Goal: Register for event/course

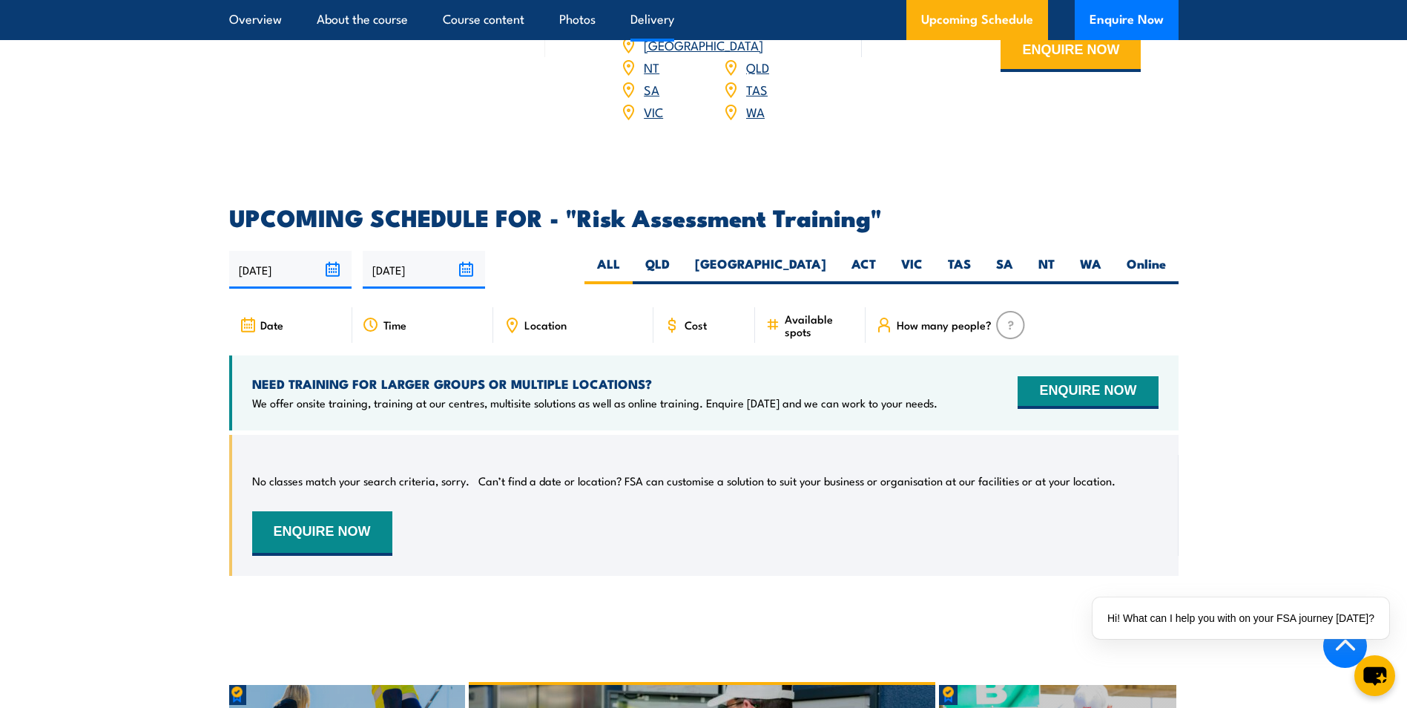
scroll to position [2334, 0]
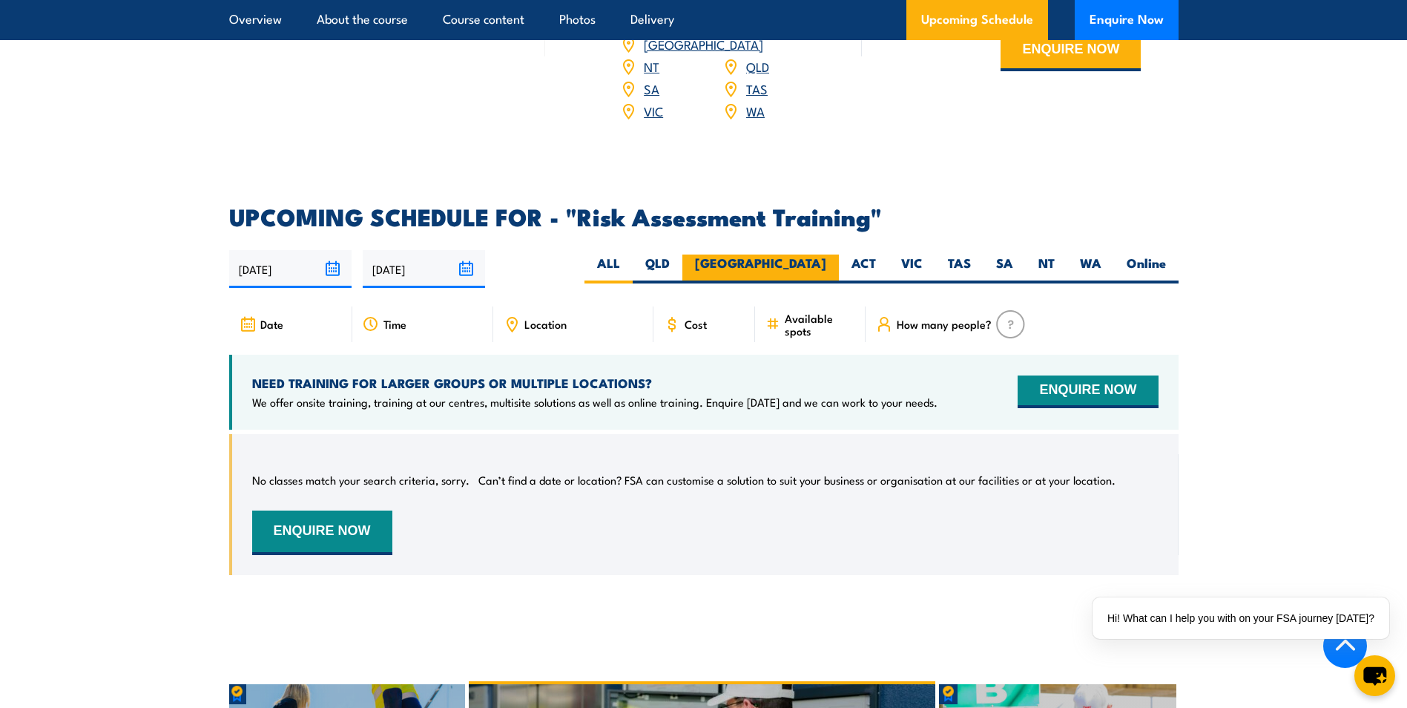
click at [814, 262] on label "[GEOGRAPHIC_DATA]" at bounding box center [761, 268] width 157 height 29
click at [826, 262] on input "[GEOGRAPHIC_DATA]" at bounding box center [831, 259] width 10 height 10
radio input "true"
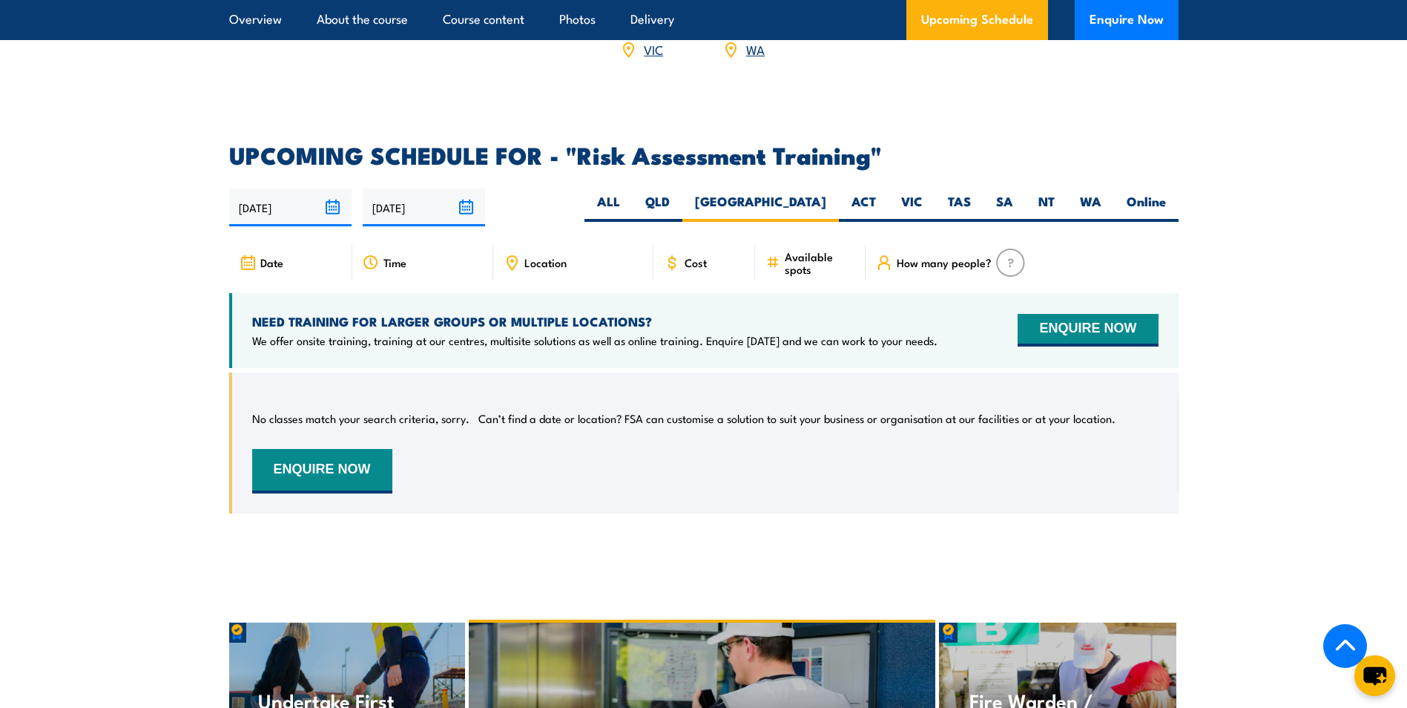
scroll to position [2386, 0]
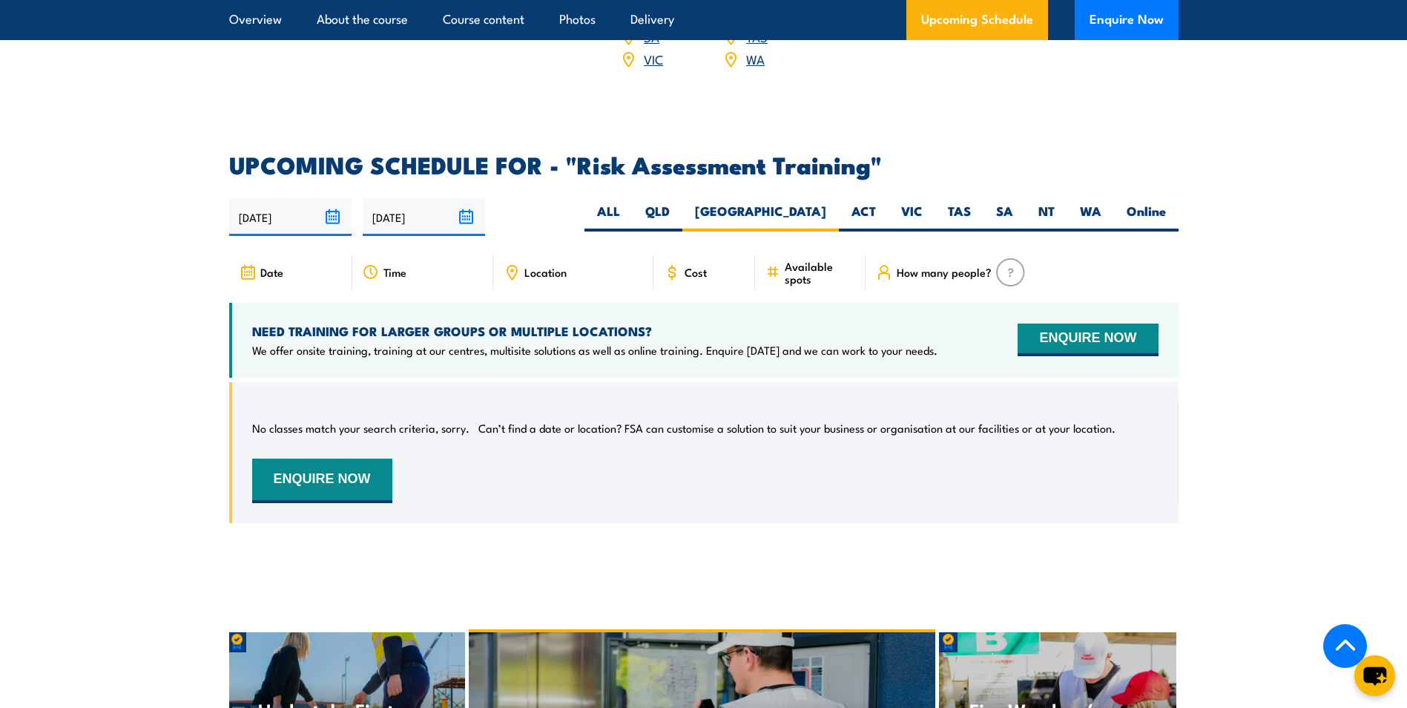
click at [555, 266] on span "Location" at bounding box center [545, 272] width 42 height 13
click at [542, 266] on span "Location" at bounding box center [545, 272] width 42 height 13
click at [1129, 205] on label "Online" at bounding box center [1146, 217] width 65 height 29
click at [1166, 205] on input "Online" at bounding box center [1171, 208] width 10 height 10
radio input "true"
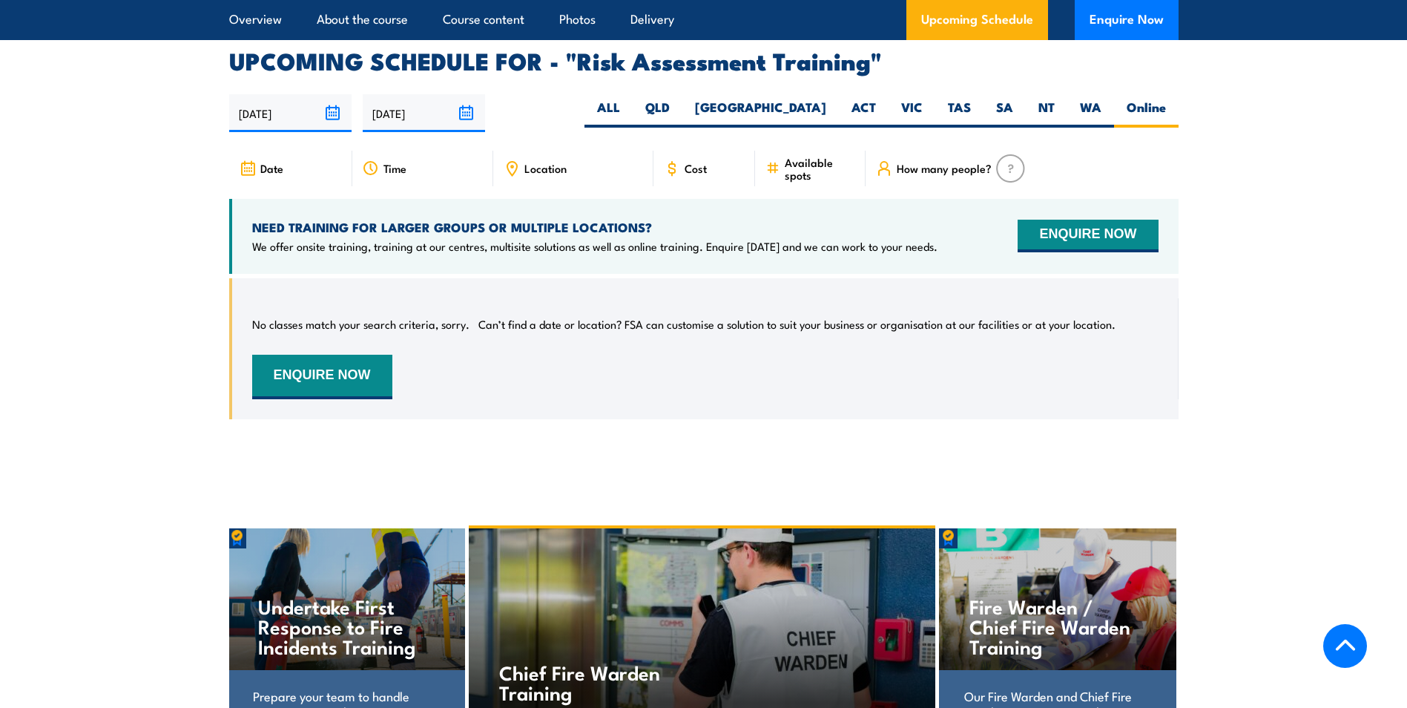
scroll to position [2534, 0]
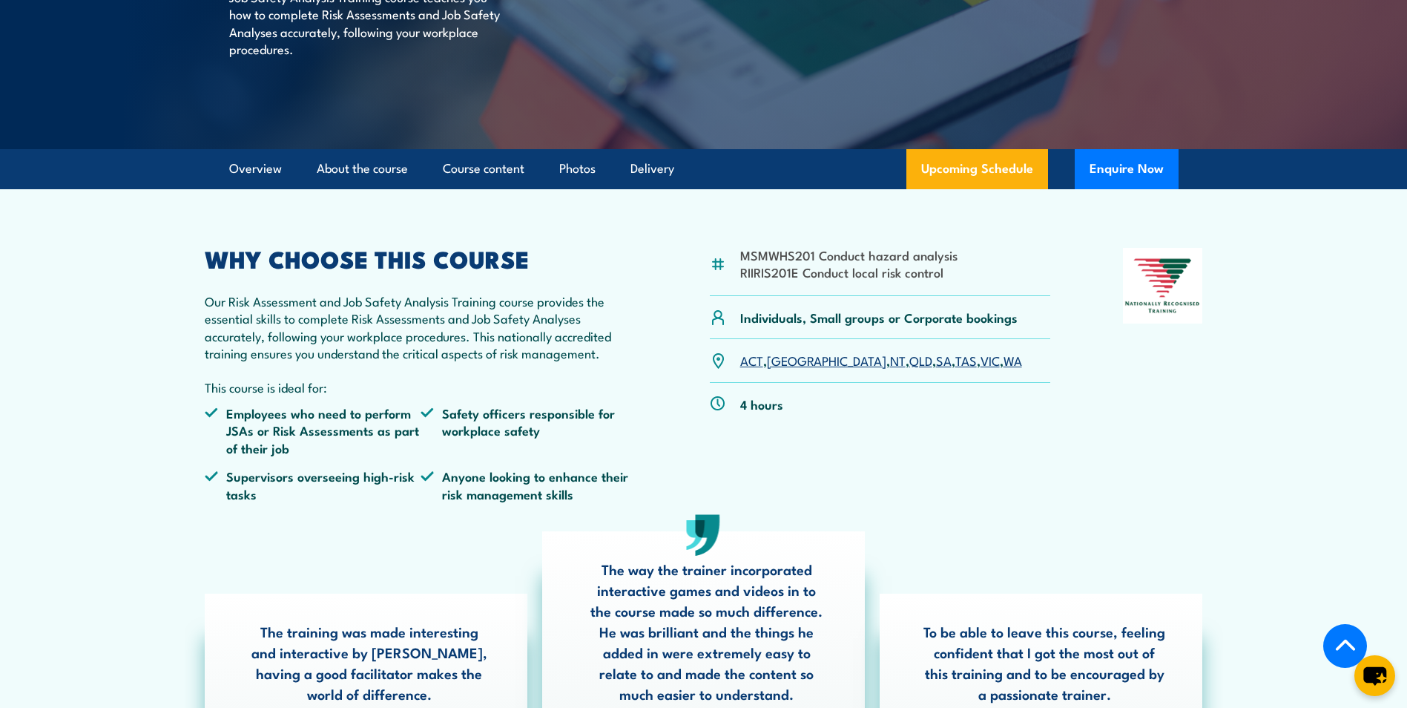
click at [957, 191] on article "MSMWHS201 Conduct hazard analysis RIIRIS201E Conduct local risk control Individ…" at bounding box center [704, 490] width 1039 height 602
click at [956, 173] on link "Upcoming Schedule" at bounding box center [978, 169] width 142 height 40
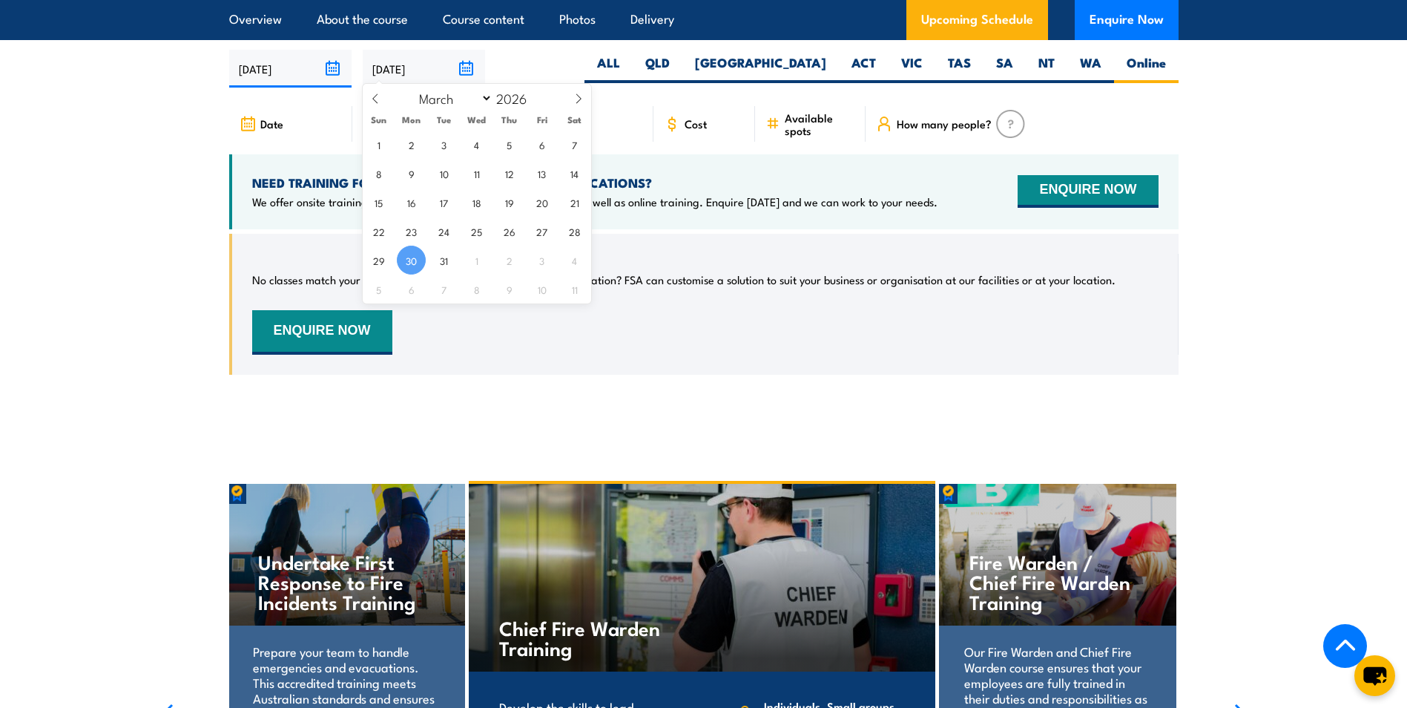
click at [409, 61] on input "[DATE]" at bounding box center [424, 69] width 122 height 38
click at [575, 97] on icon at bounding box center [578, 98] width 10 height 10
select select "4"
click at [584, 260] on span "30" at bounding box center [574, 260] width 29 height 29
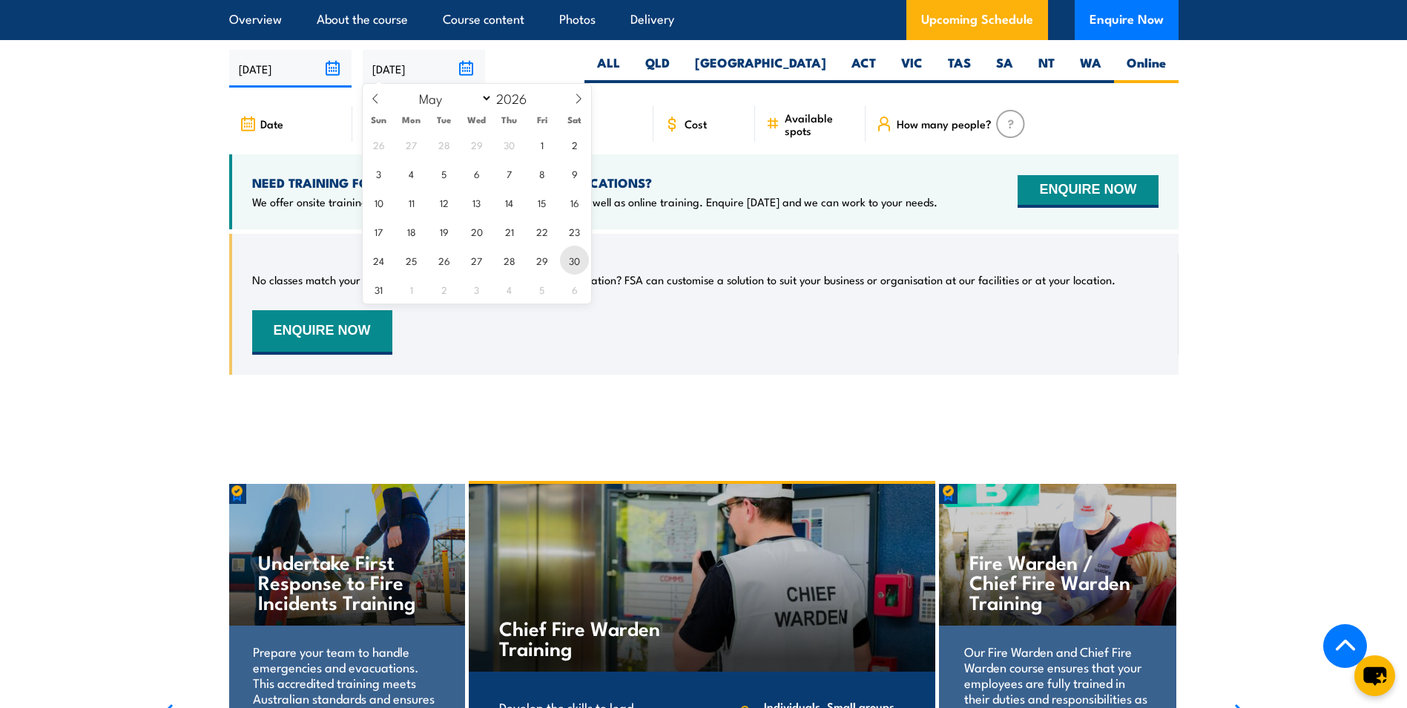
type input "30/05/2026"
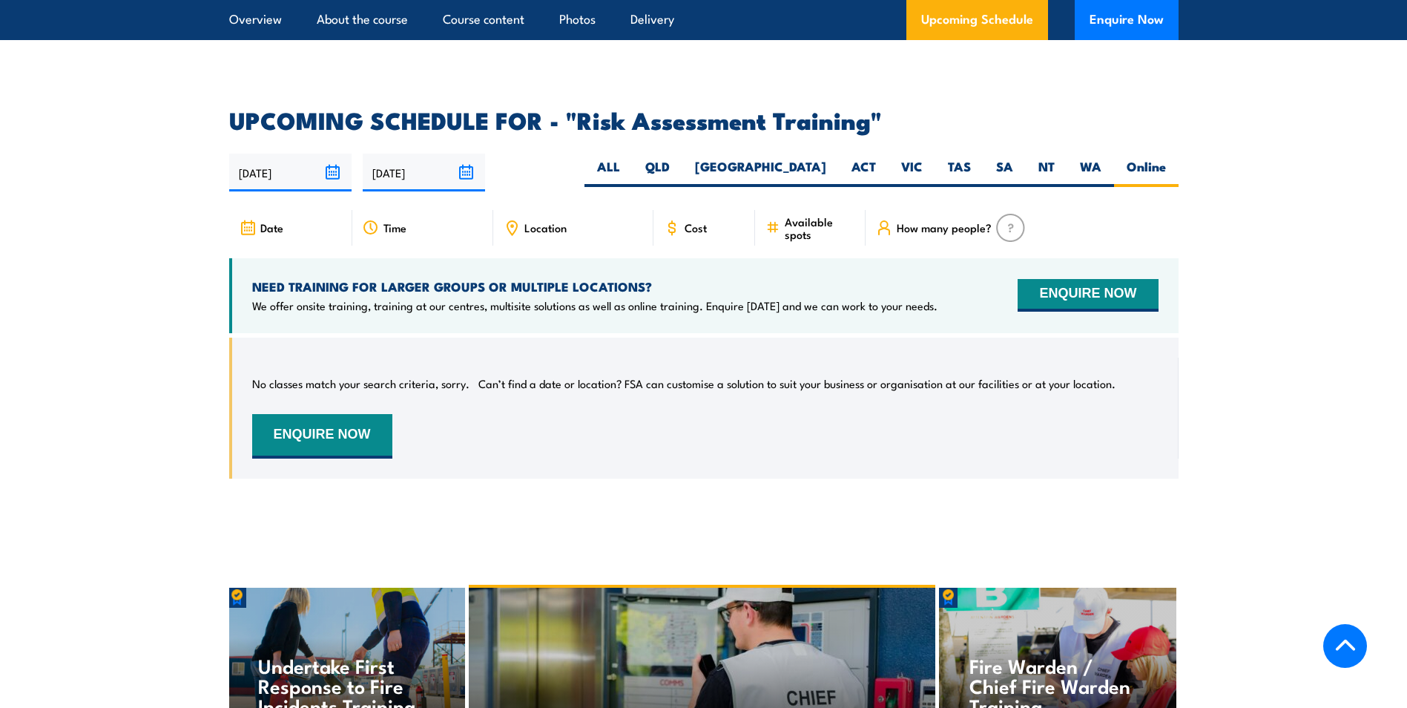
scroll to position [2534, 0]
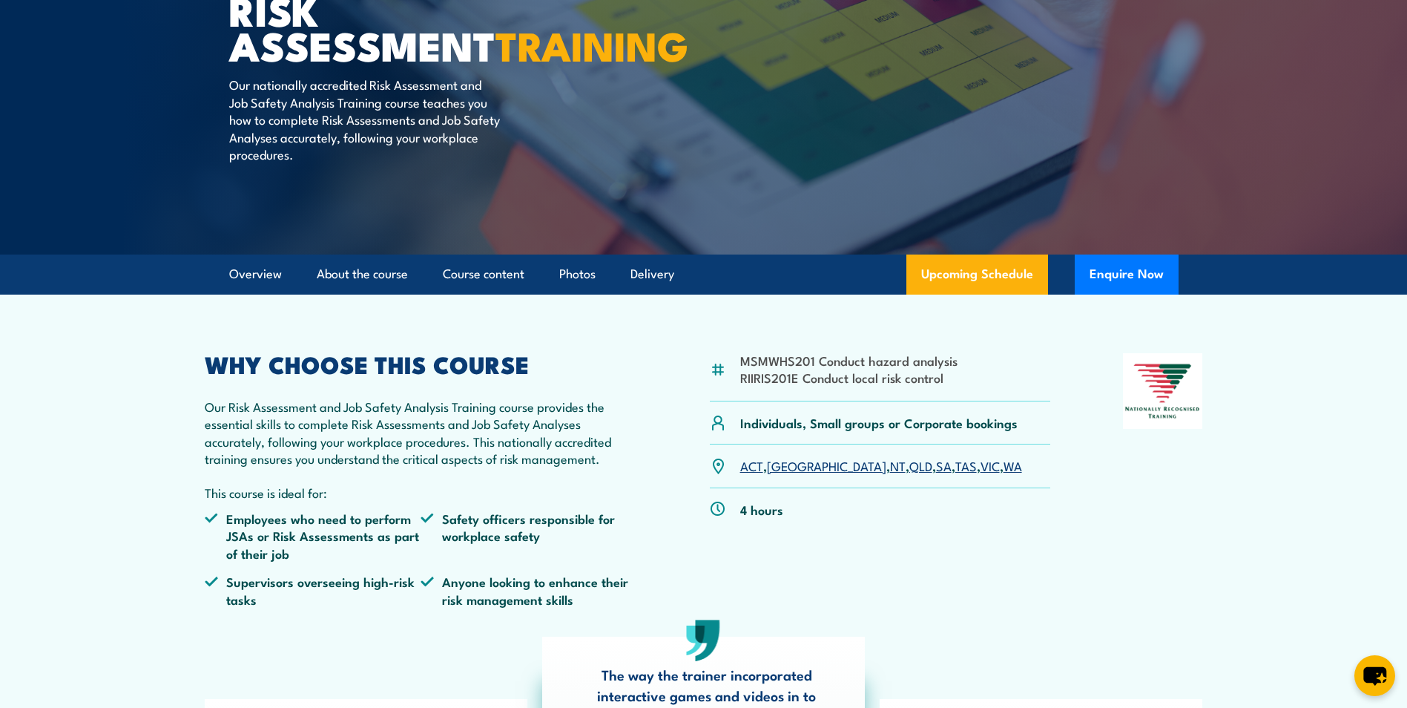
scroll to position [223, 0]
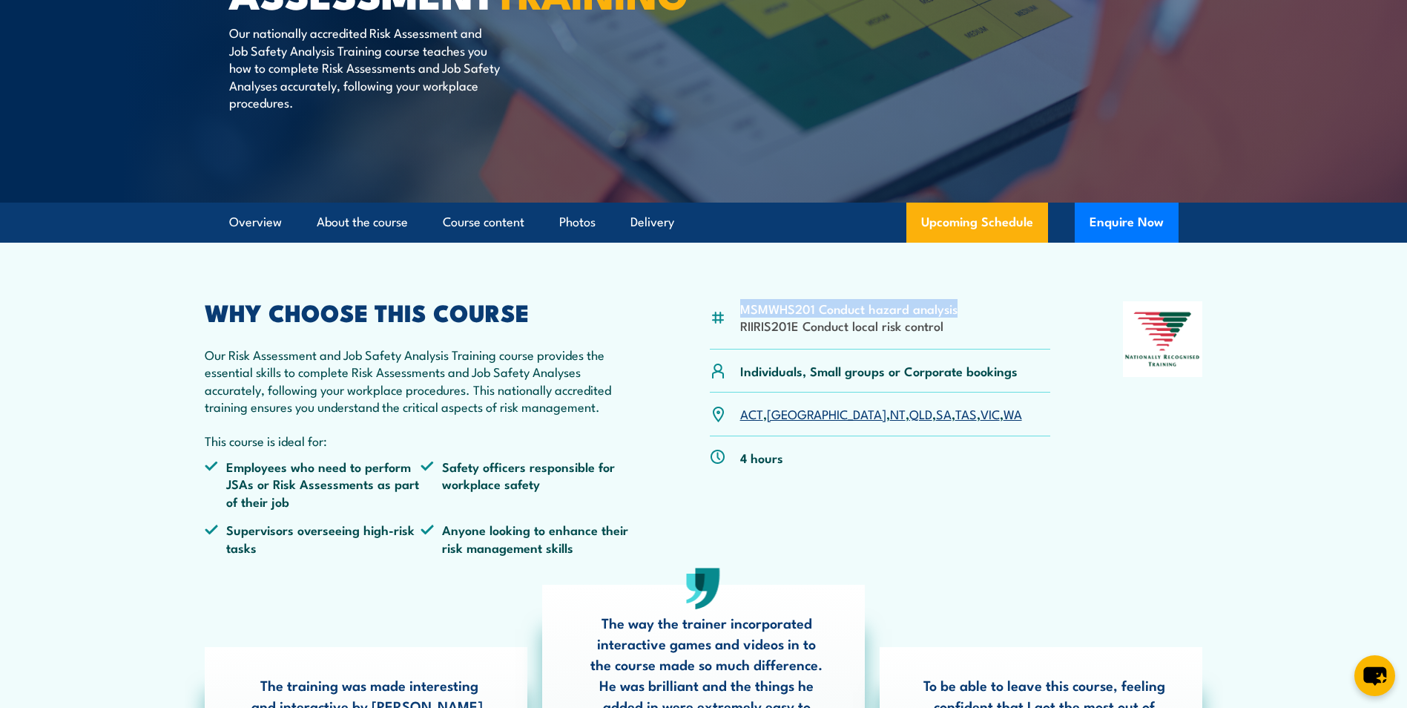
drag, startPoint x: 741, startPoint y: 309, endPoint x: 956, endPoint y: 309, distance: 215.1
click at [956, 309] on div "MSMWHS201 Conduct hazard analysis RIIRIS201E Conduct local risk control" at bounding box center [880, 325] width 341 height 48
copy li "MSMWHS201 Conduct hazard analysis"
